Goal: Navigation & Orientation: Find specific page/section

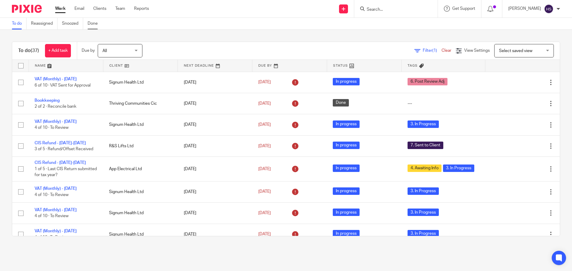
click at [93, 20] on link "Done" at bounding box center [95, 24] width 15 height 12
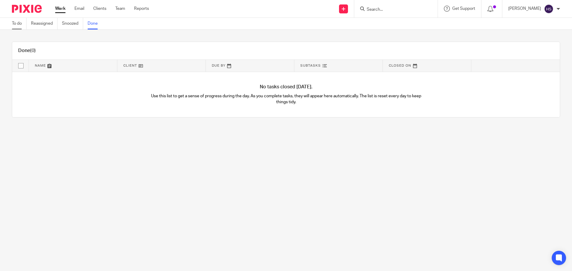
click at [22, 25] on link "To do" at bounding box center [19, 24] width 15 height 12
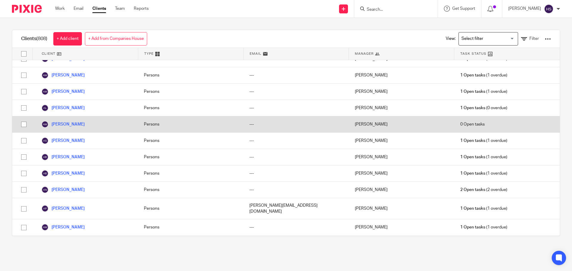
scroll to position [745, 0]
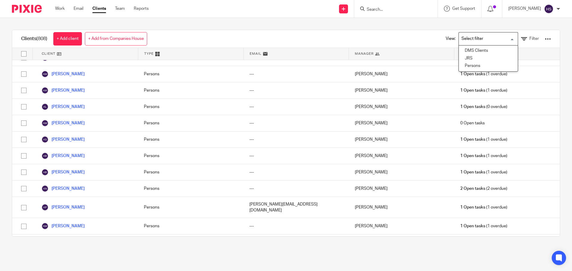
click at [462, 39] on input "Search for option" at bounding box center [486, 39] width 55 height 10
click at [390, 38] on div "Clients (808) + Add client + Add from Companies House View: Loading... Filter" at bounding box center [286, 39] width 548 height 18
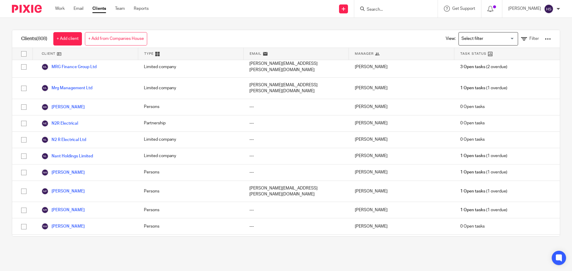
scroll to position [9057, 0]
